Goal: Obtain resource: Download file/media

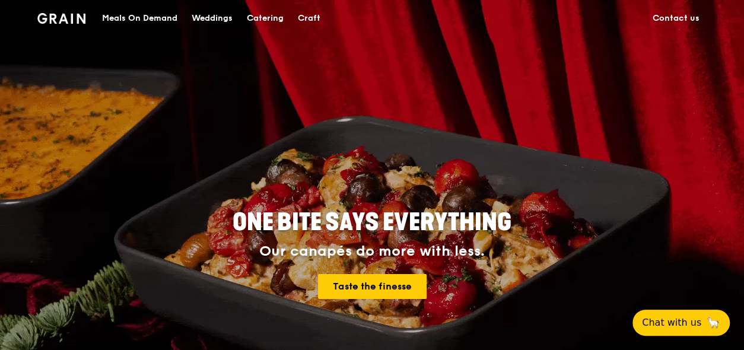
click at [274, 15] on div "Catering" at bounding box center [265, 19] width 37 height 36
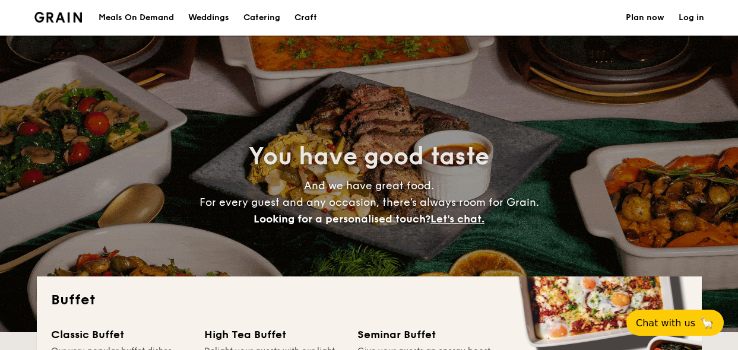
select select
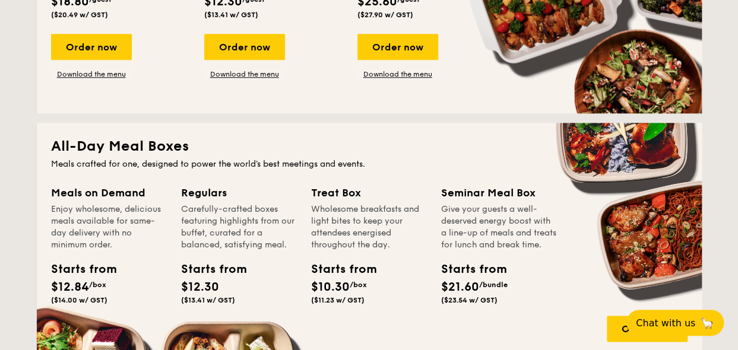
scroll to position [474, 0]
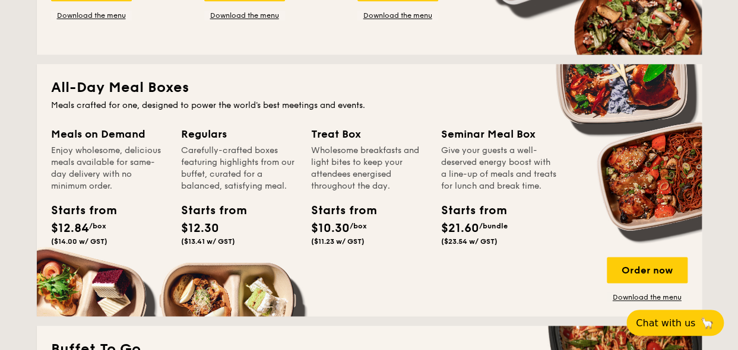
click at [332, 132] on div "Treat Box" at bounding box center [369, 134] width 116 height 17
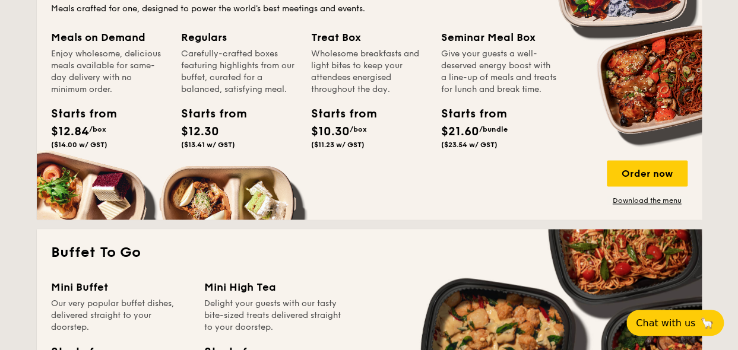
scroll to position [593, 0]
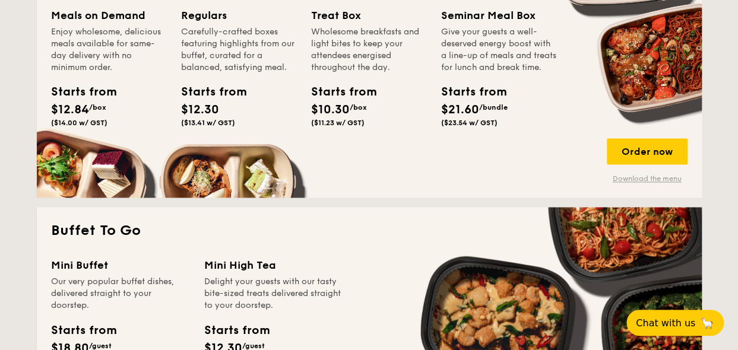
click at [640, 174] on link "Download the menu" at bounding box center [646, 178] width 81 height 9
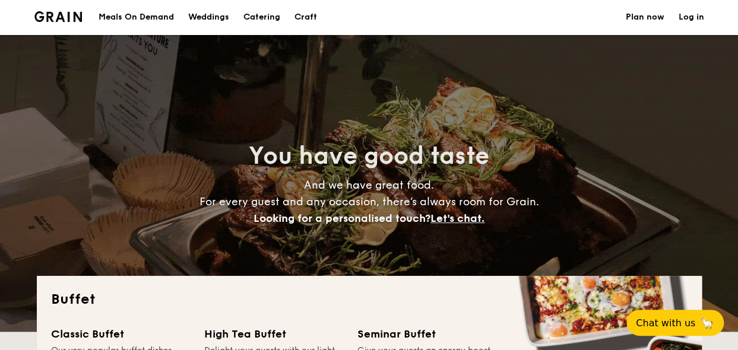
scroll to position [0, 0]
